Goal: Transaction & Acquisition: Obtain resource

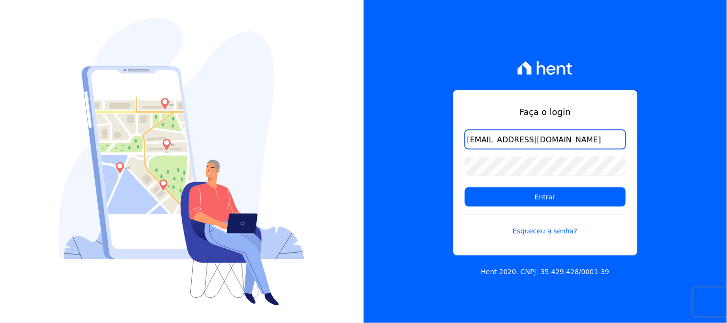
type input "[EMAIL_ADDRESS][DOMAIN_NAME]"
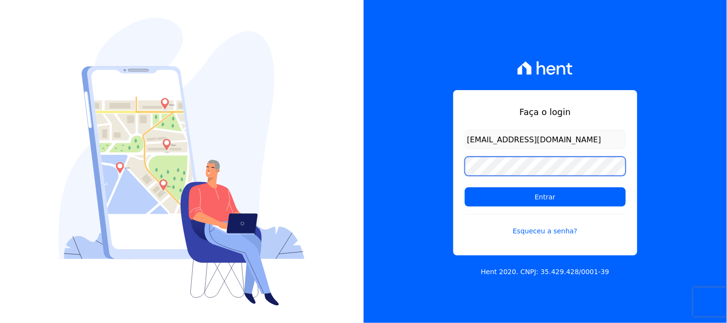
click at [465, 187] on input "Entrar" at bounding box center [545, 196] width 161 height 19
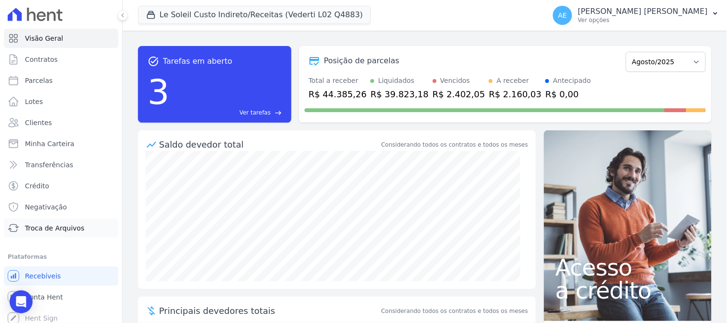
click at [47, 231] on span "Troca de Arquivos" at bounding box center [54, 228] width 59 height 10
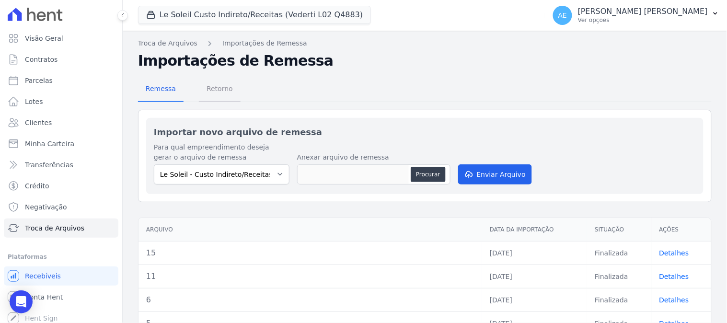
click at [217, 89] on span "Retorno" at bounding box center [220, 88] width 38 height 19
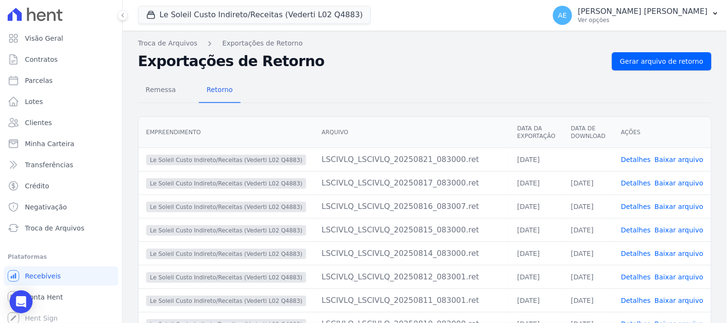
click at [676, 159] on link "Baixar arquivo" at bounding box center [678, 160] width 49 height 8
click at [209, 15] on button "Le Soleil Custo Indireto/Receitas (Vederti L02 Q4883)" at bounding box center [254, 15] width 233 height 18
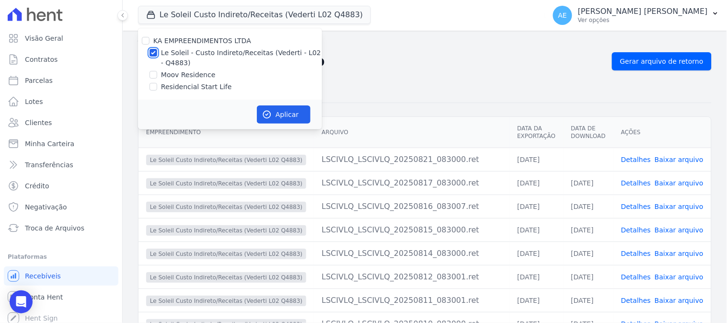
click at [152, 51] on input "Le Soleil - Custo Indireto/Receitas (Vederti - L02 - Q4883)" at bounding box center [153, 53] width 8 height 8
checkbox input "false"
click at [152, 74] on input "Moov Residence" at bounding box center [153, 75] width 8 height 8
checkbox input "true"
click at [278, 115] on button "Aplicar" at bounding box center [284, 114] width 54 height 18
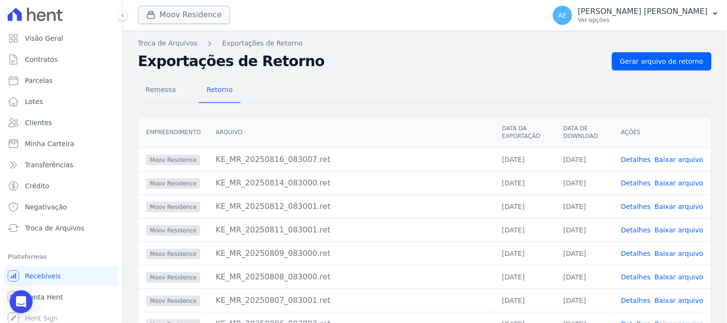
click at [192, 16] on button "Moov Residence" at bounding box center [184, 15] width 92 height 18
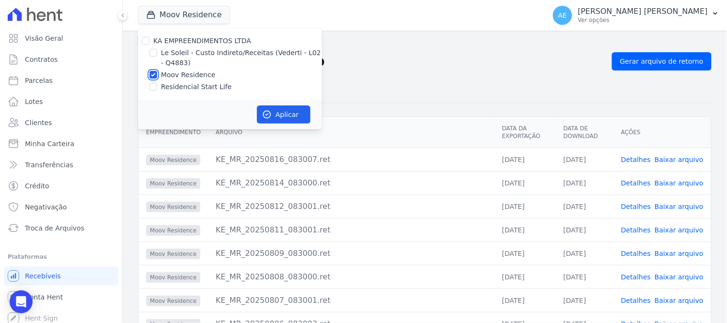
click at [152, 74] on input "Moov Residence" at bounding box center [153, 75] width 8 height 8
checkbox input "false"
click at [152, 84] on input "Residencial Start Life" at bounding box center [153, 87] width 8 height 8
checkbox input "true"
click at [276, 116] on button "Aplicar" at bounding box center [284, 114] width 54 height 18
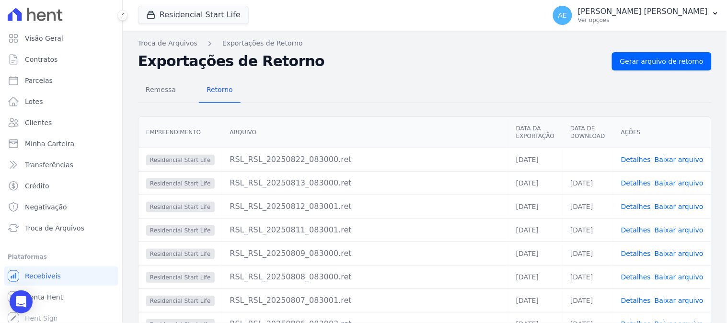
click at [675, 157] on link "Baixar arquivo" at bounding box center [678, 160] width 49 height 8
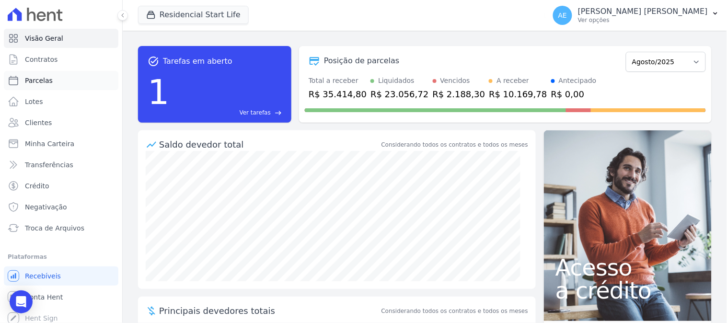
click at [56, 81] on link "Parcelas" at bounding box center [61, 80] width 114 height 19
select select
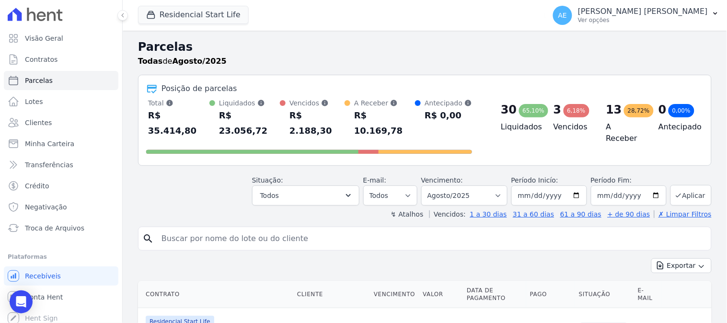
click at [254, 229] on input "search" at bounding box center [431, 238] width 551 height 19
type input "[PERSON_NAME]"
select select
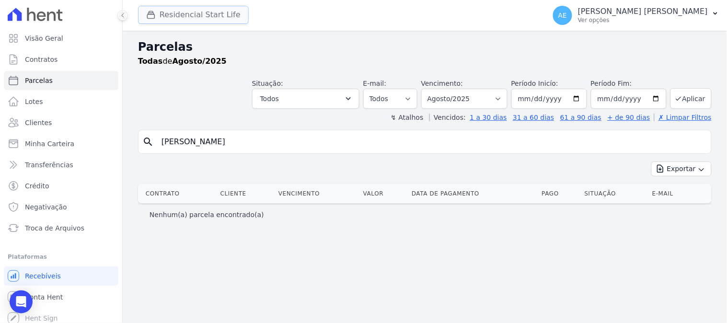
click at [203, 20] on button "Residencial Start Life" at bounding box center [193, 15] width 111 height 18
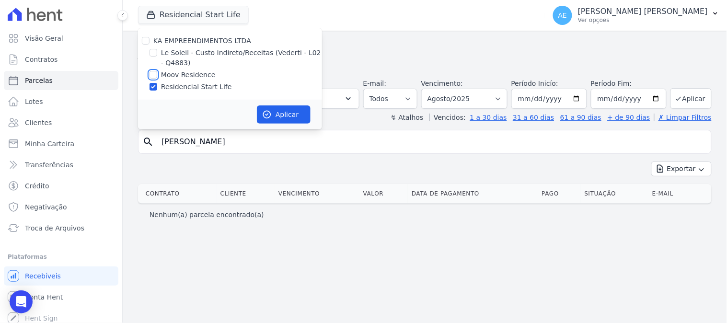
click at [150, 74] on input "Moov Residence" at bounding box center [153, 75] width 8 height 8
checkbox input "true"
click at [153, 85] on input "Residencial Start Life" at bounding box center [153, 87] width 8 height 8
checkbox input "false"
click at [290, 112] on button "Aplicar" at bounding box center [284, 114] width 54 height 18
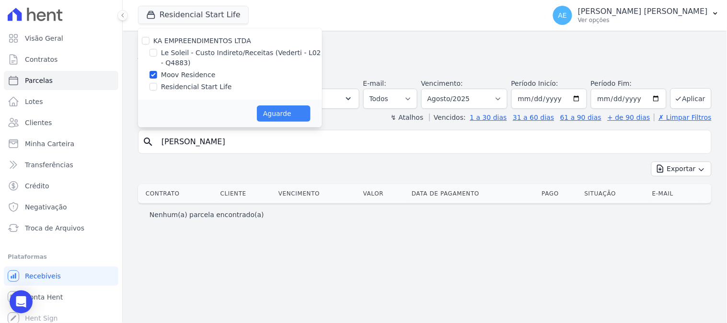
select select
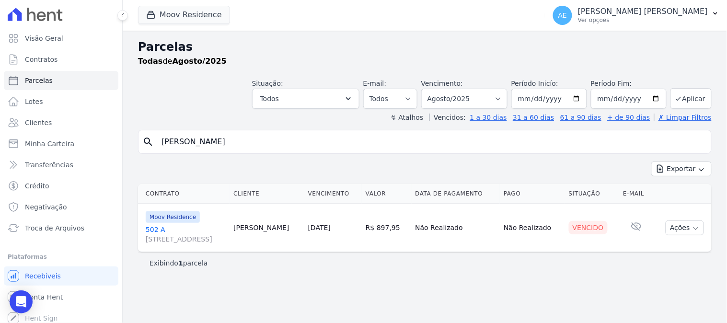
click at [152, 228] on link "502 A [STREET_ADDRESS]" at bounding box center [186, 234] width 80 height 19
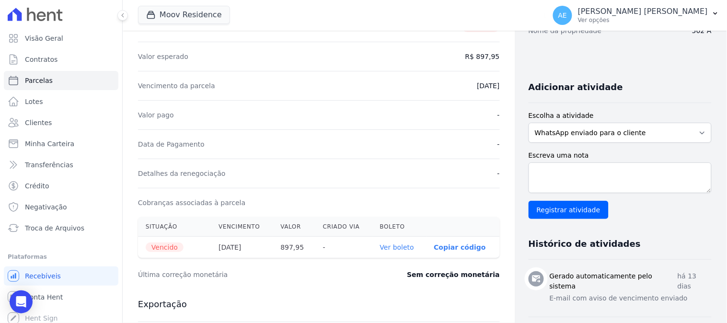
scroll to position [319, 0]
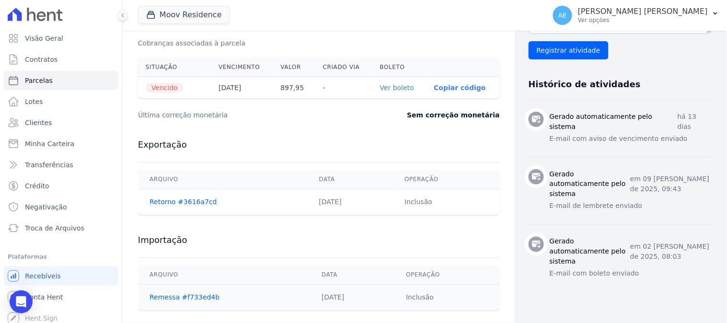
click at [394, 88] on link "Ver boleto" at bounding box center [397, 88] width 34 height 8
